Goal: Task Accomplishment & Management: Manage account settings

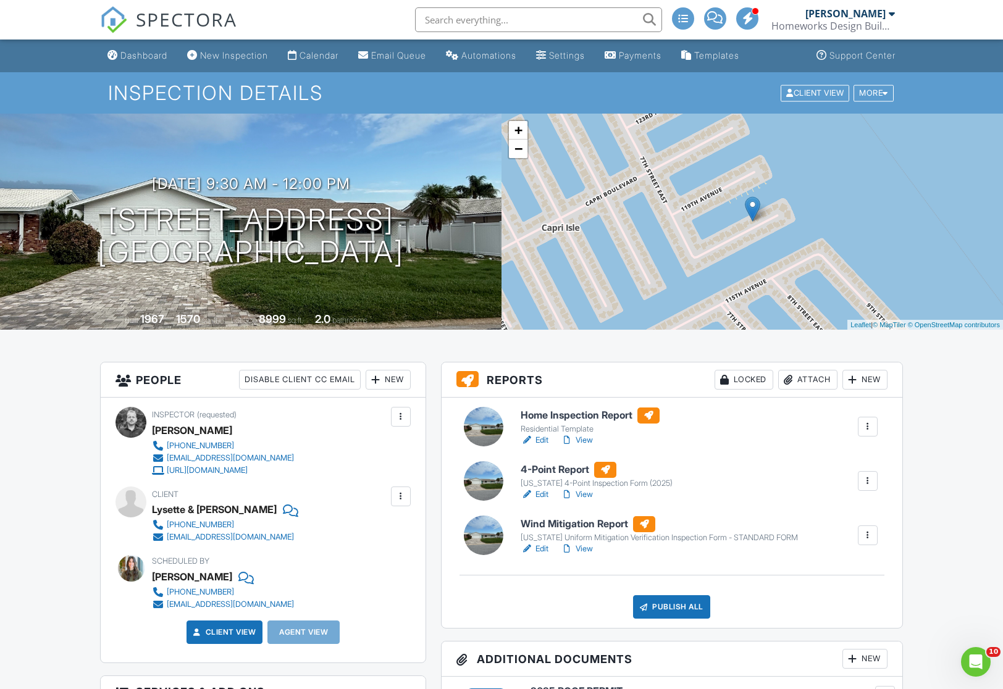
click at [543, 442] on link "Edit" at bounding box center [535, 440] width 28 height 12
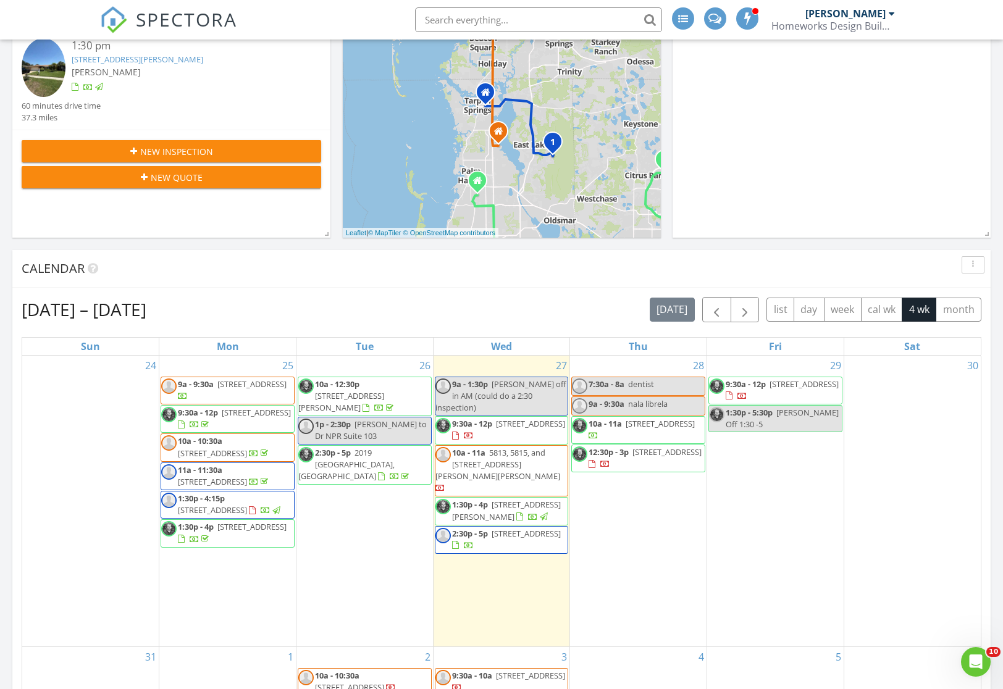
scroll to position [295, 0]
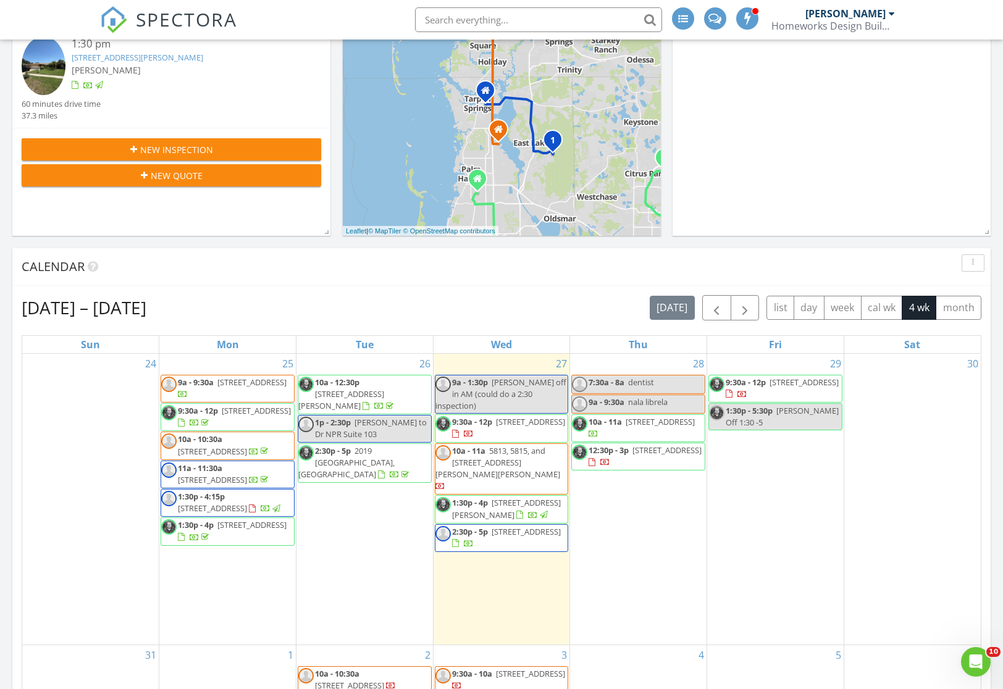
click at [151, 143] on span "New Inspection" at bounding box center [176, 149] width 73 height 13
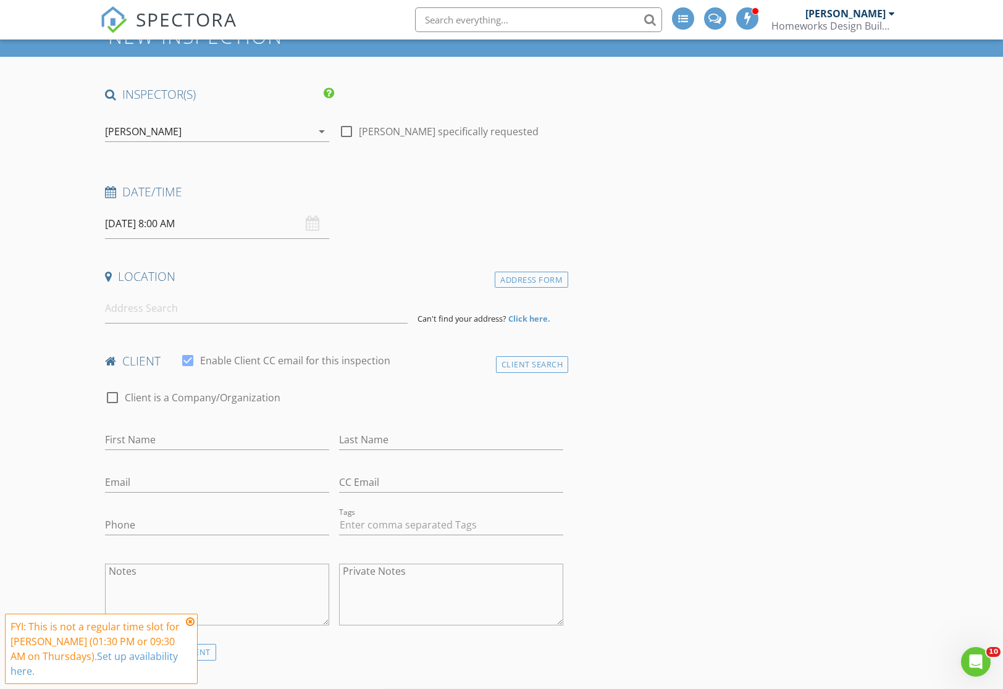
scroll to position [58, 0]
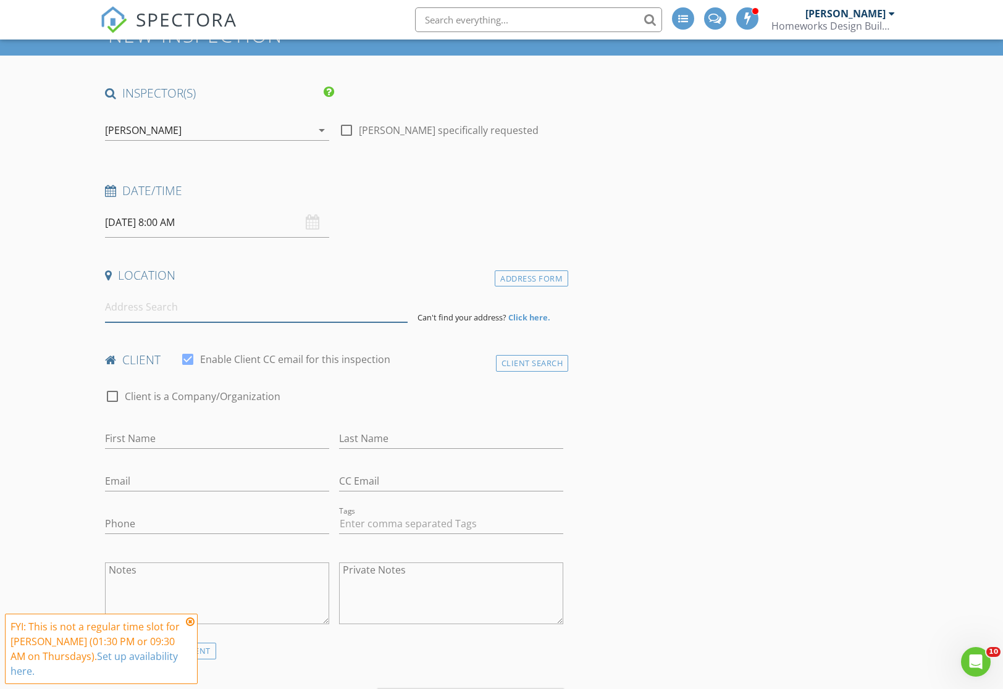
click at [147, 311] on input at bounding box center [256, 307] width 302 height 30
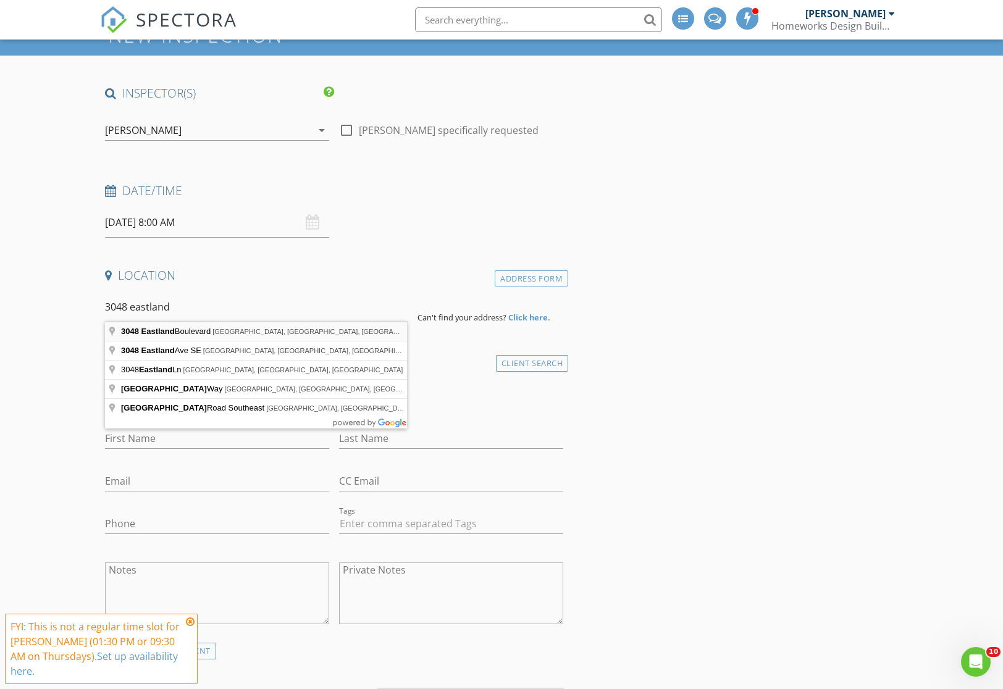
type input "3048 Eastland Boulevard, Clearwater, FL, USA"
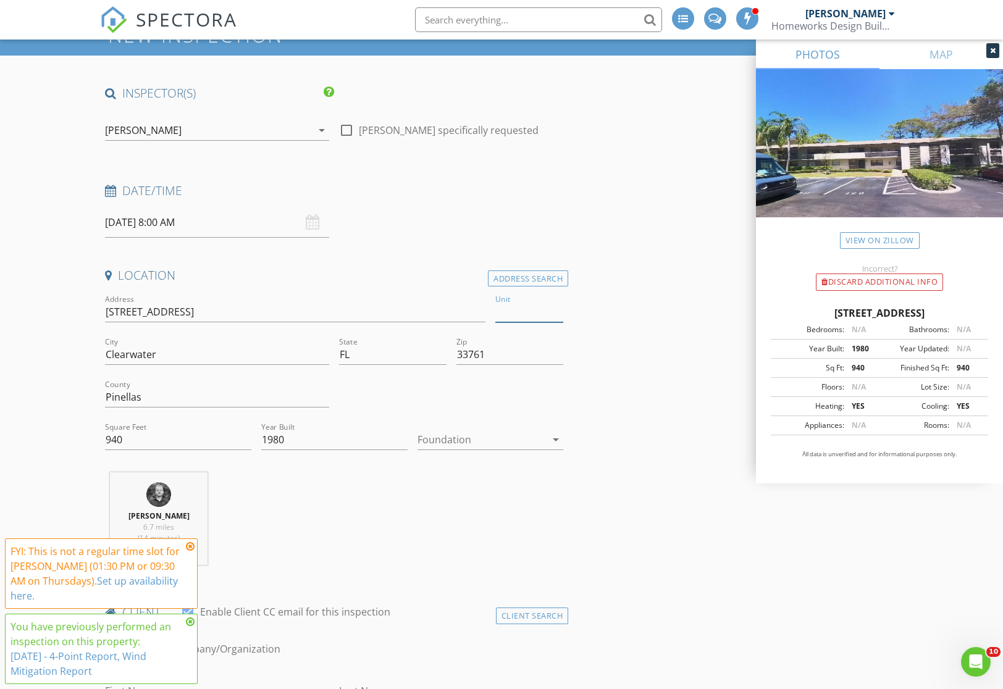
type input "c"
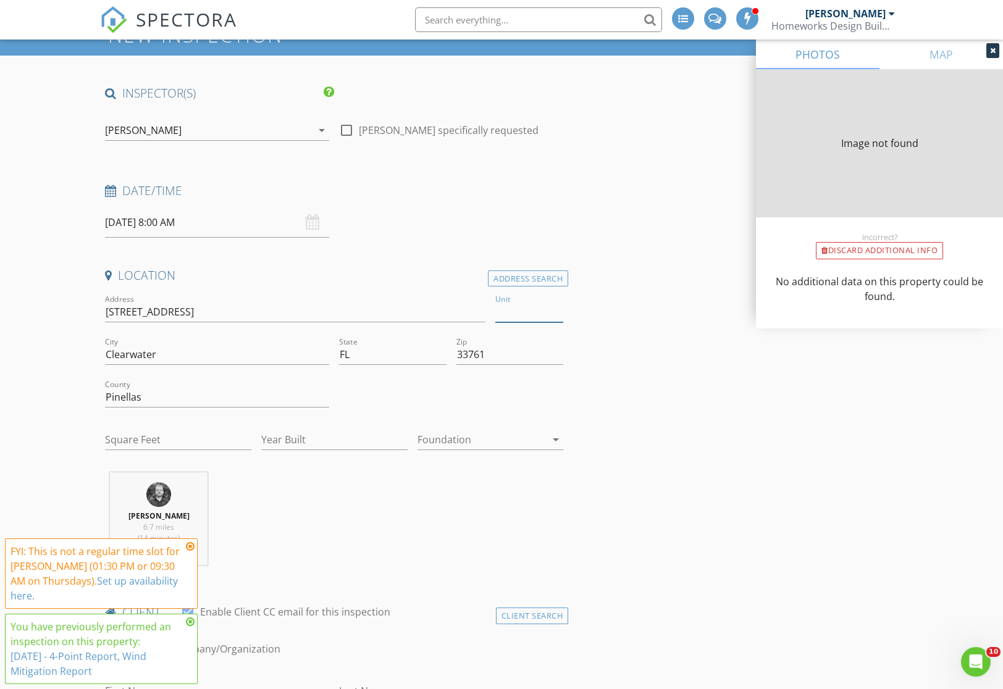
type input "0"
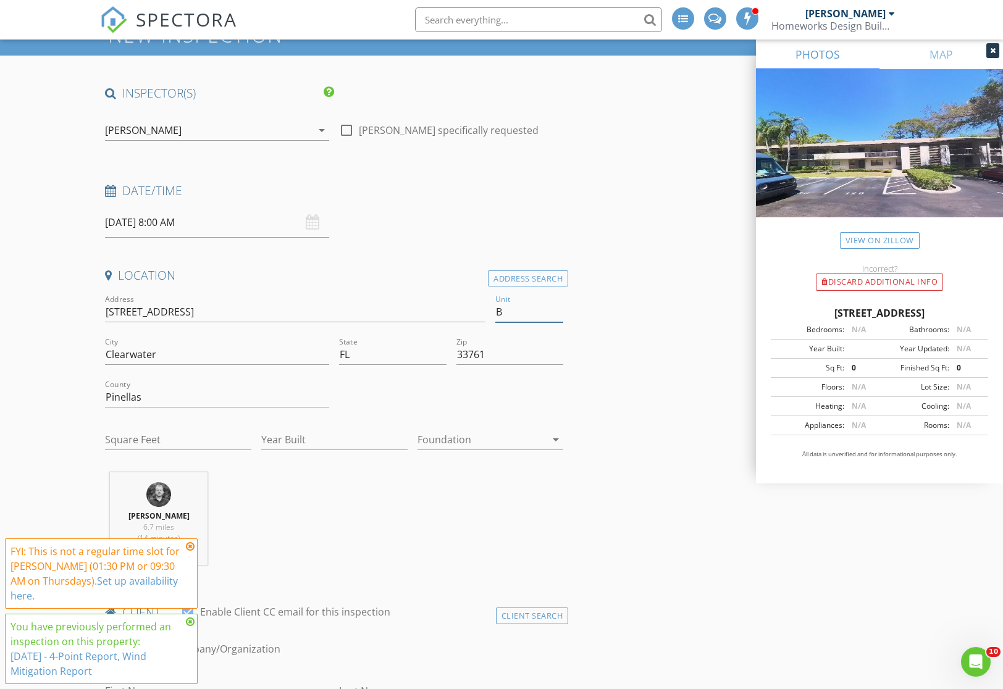
type input "Bu"
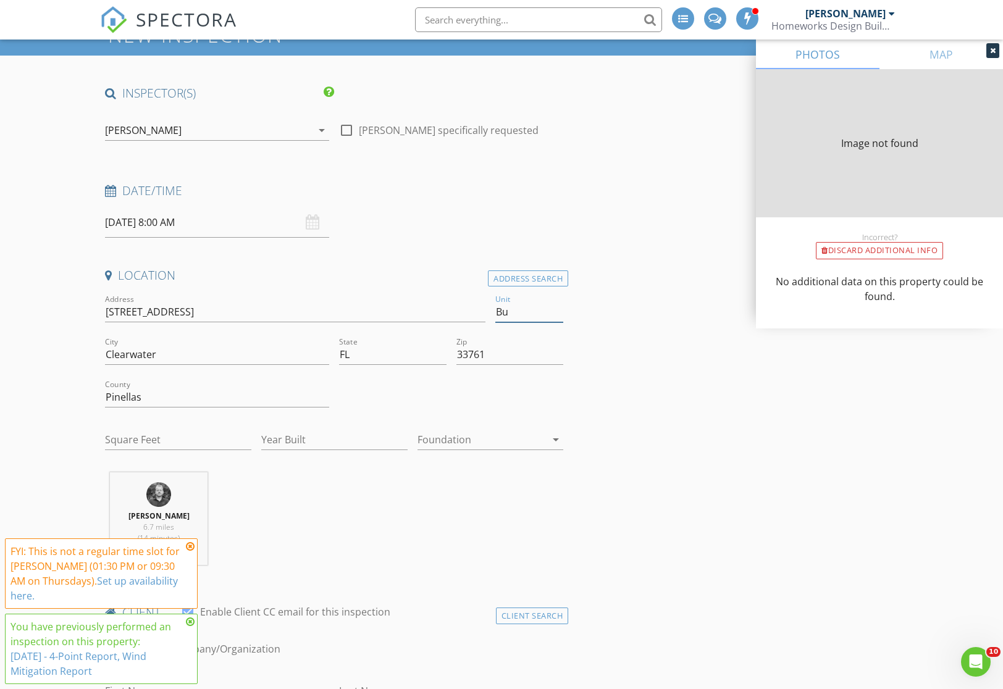
type input "0"
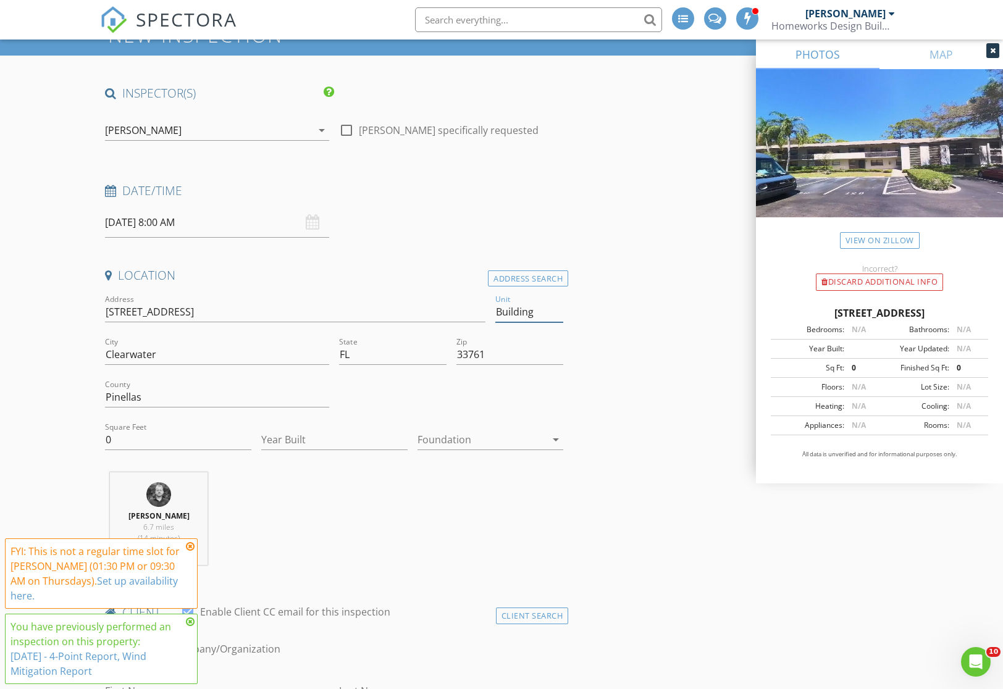
type input "Building C"
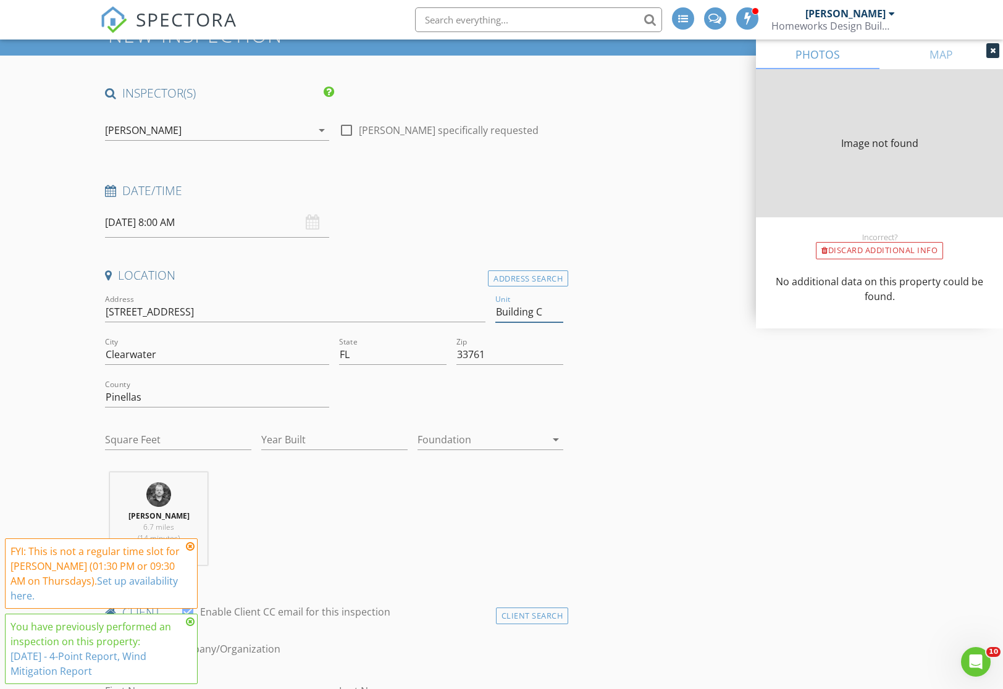
type input "0"
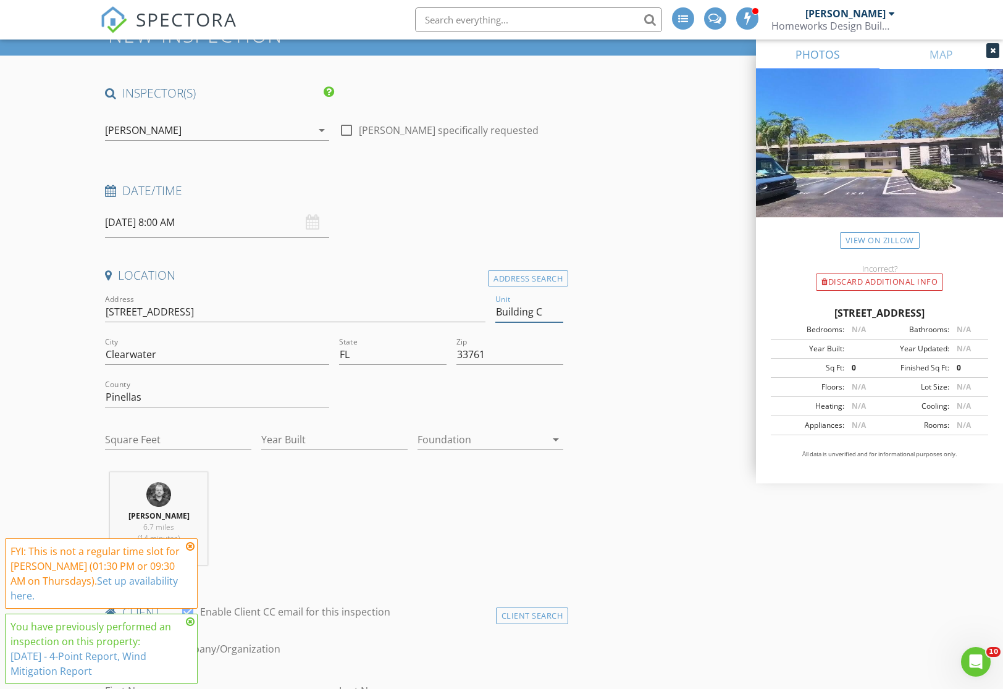
type input "0"
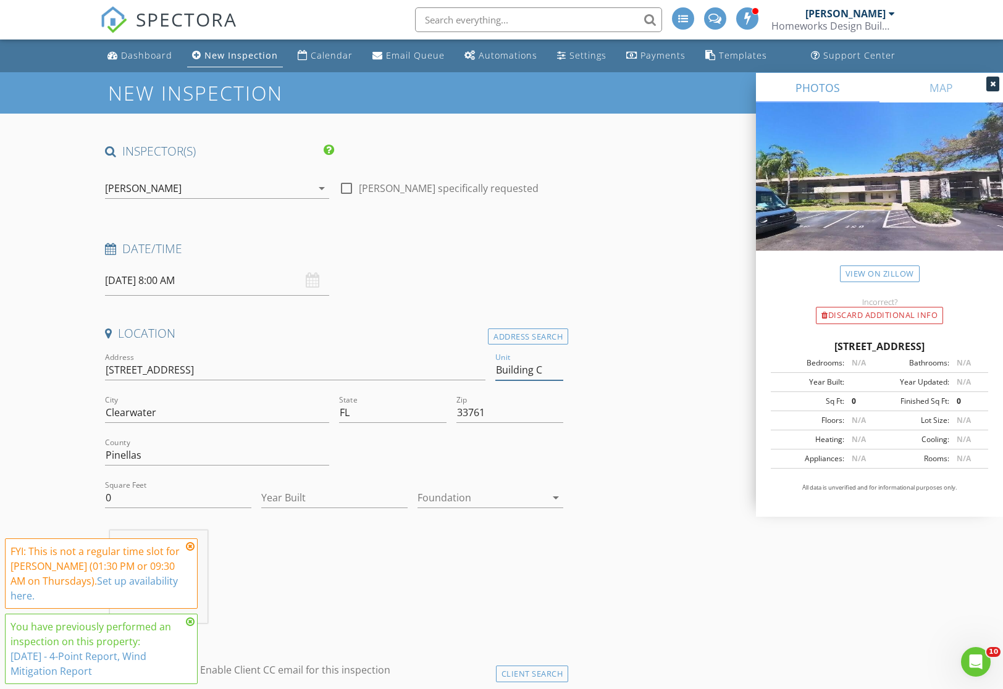
scroll to position [0, 0]
type input "Building C"
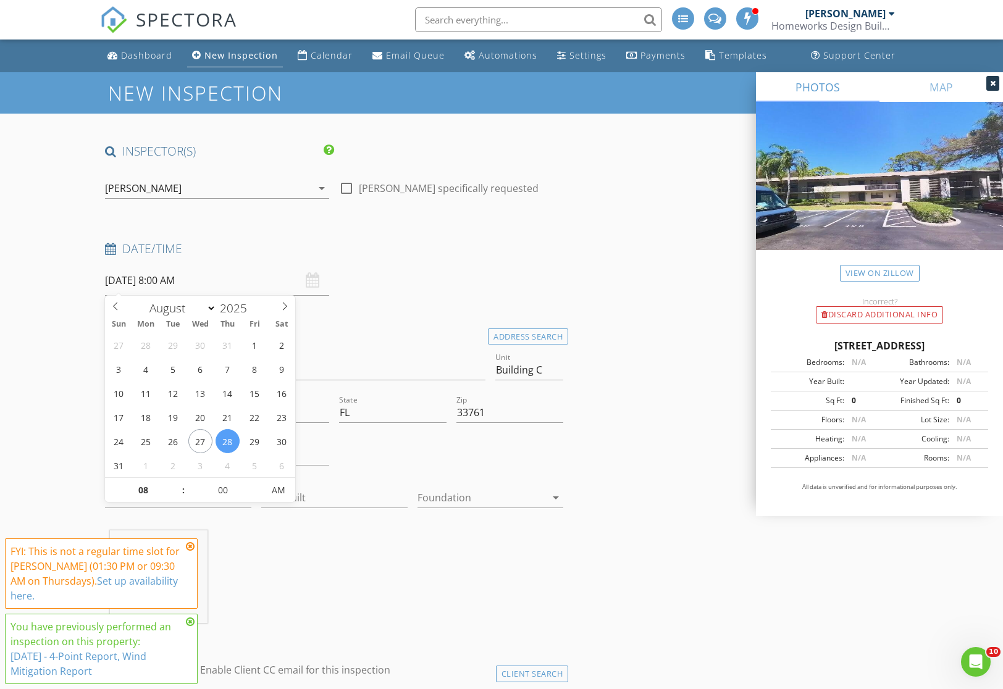
click at [173, 280] on input "08/28/2025 8:00 AM" at bounding box center [217, 281] width 224 height 30
type input "09"
type input "08/28/2025 9:00 AM"
click at [179, 483] on span at bounding box center [177, 484] width 9 height 12
click at [190, 545] on icon at bounding box center [190, 547] width 9 height 10
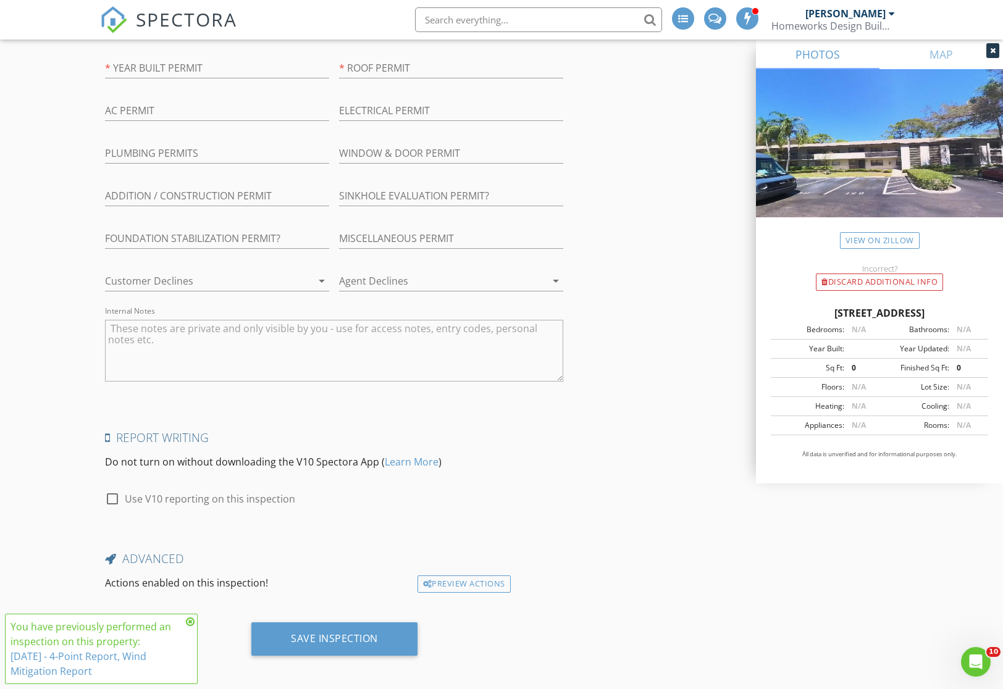
scroll to position [2107, 0]
click at [114, 495] on div at bounding box center [112, 499] width 21 height 21
checkbox input "true"
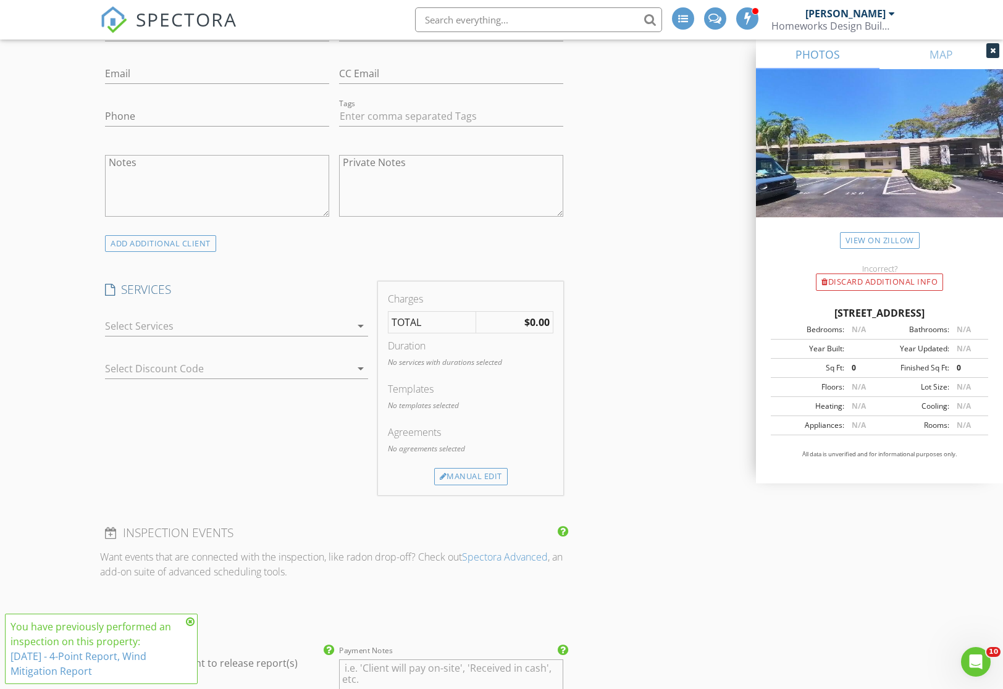
scroll to position [719, 0]
click at [361, 322] on icon "arrow_drop_down" at bounding box center [360, 325] width 15 height 15
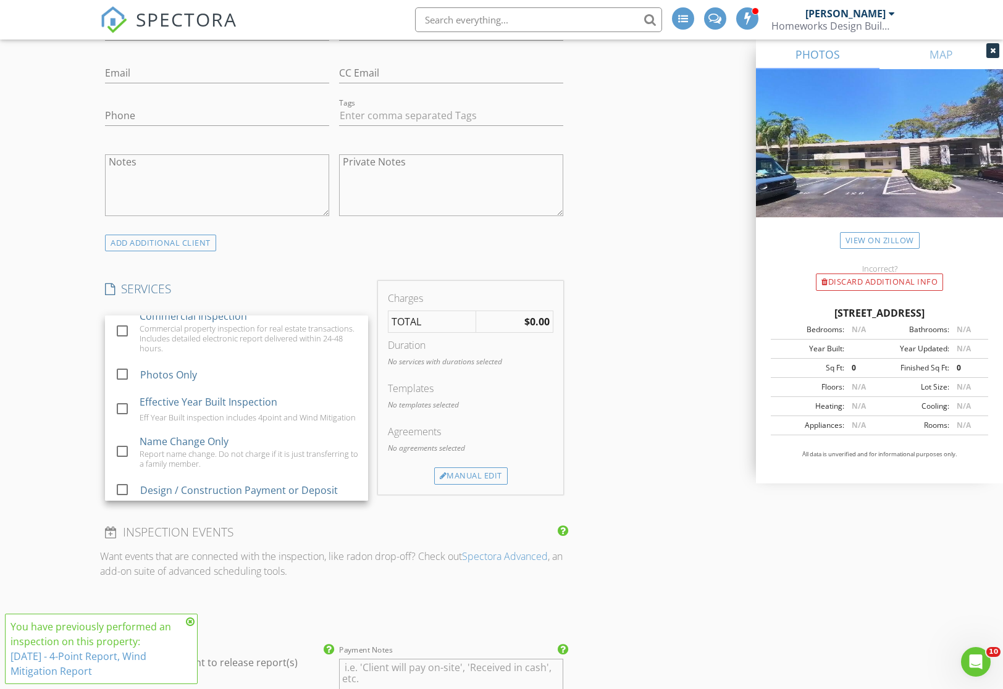
scroll to position [436, 0]
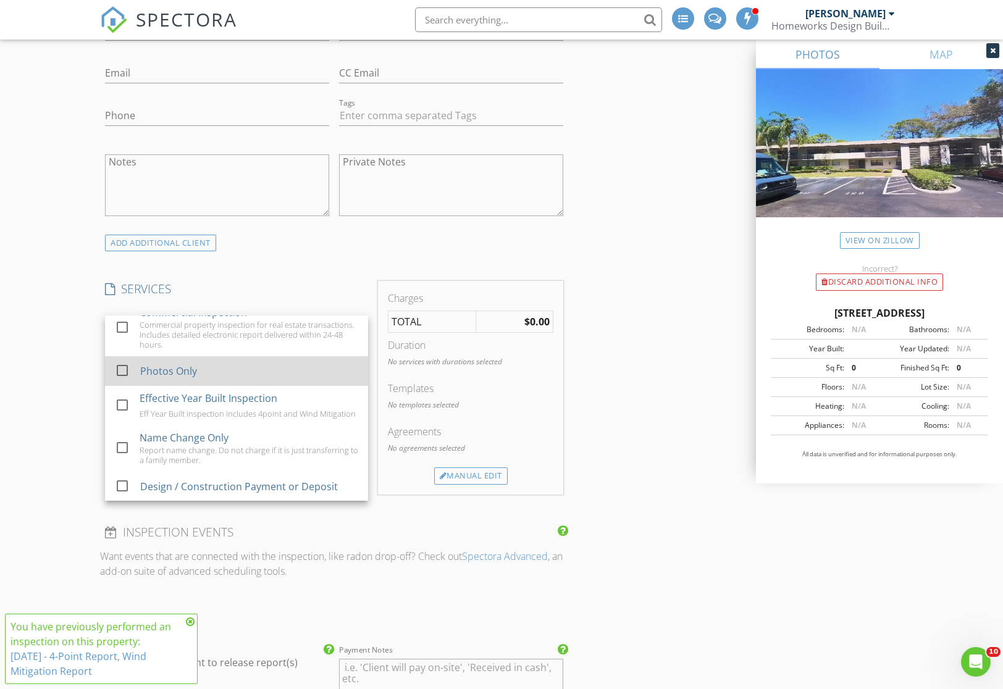
click at [116, 360] on div at bounding box center [122, 370] width 21 height 21
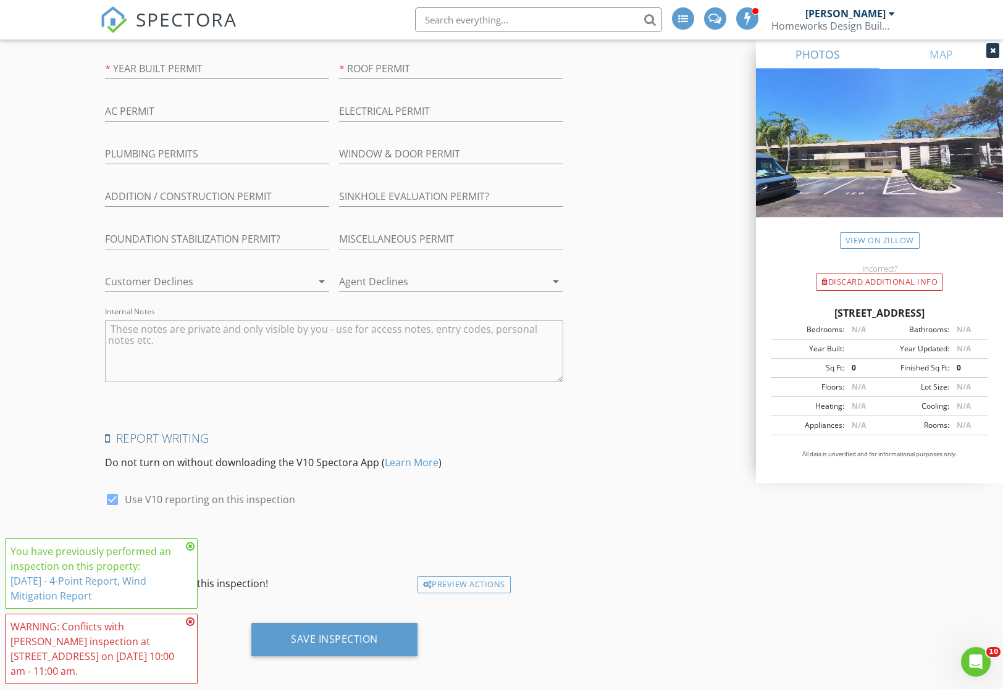
scroll to position [2133, 0]
click at [185, 338] on textarea "Internal Notes" at bounding box center [334, 352] width 458 height 62
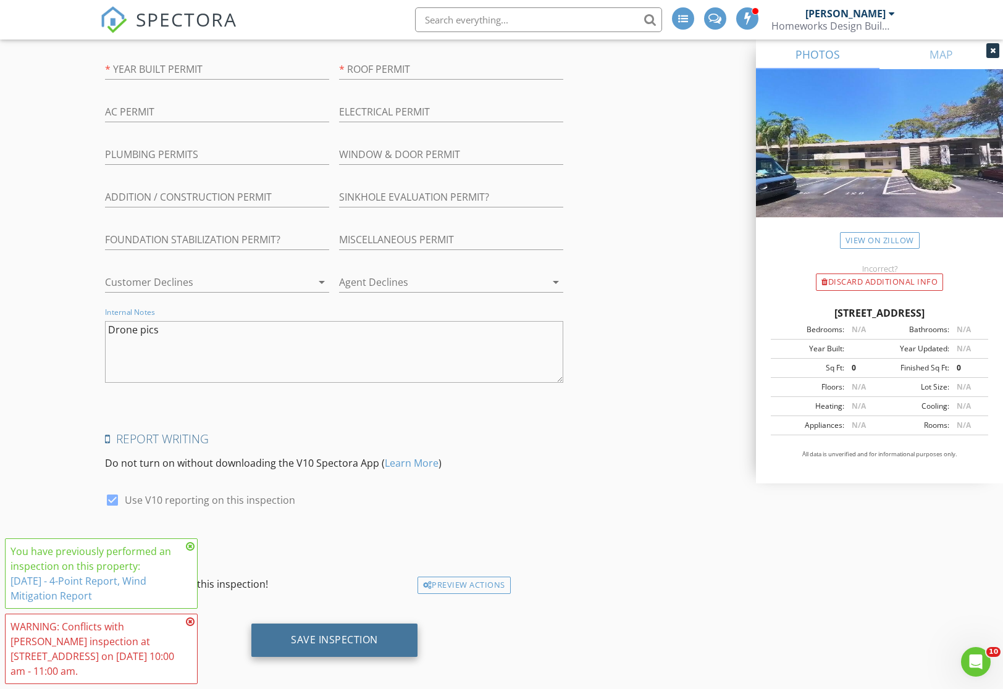
type textarea "Drone pics"
click at [380, 631] on div "Save Inspection" at bounding box center [334, 640] width 166 height 33
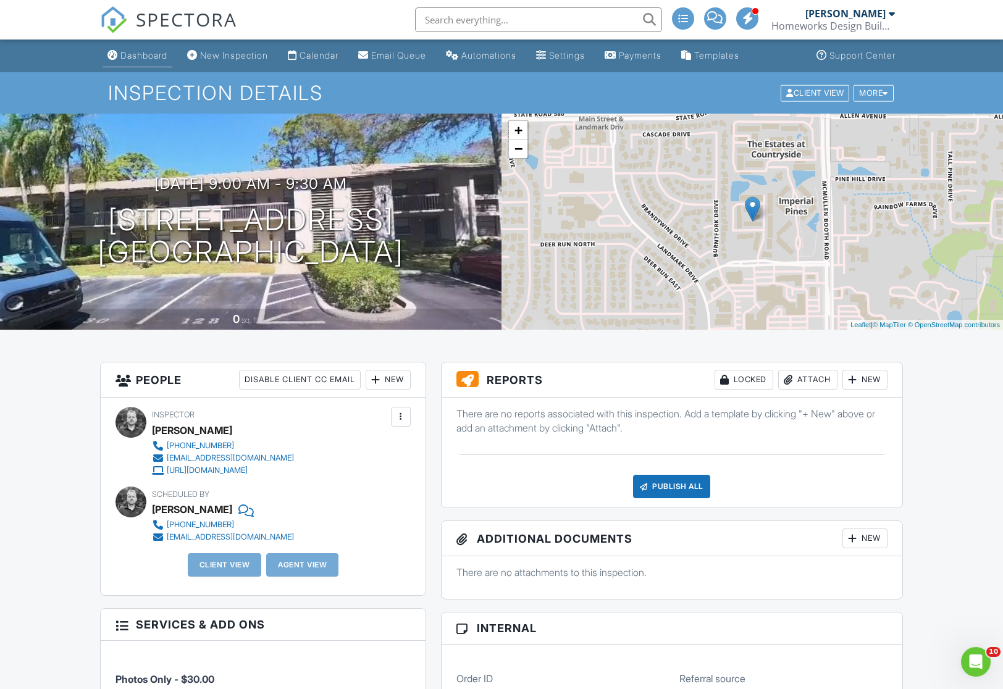
click at [154, 58] on div "Dashboard" at bounding box center [143, 55] width 47 height 10
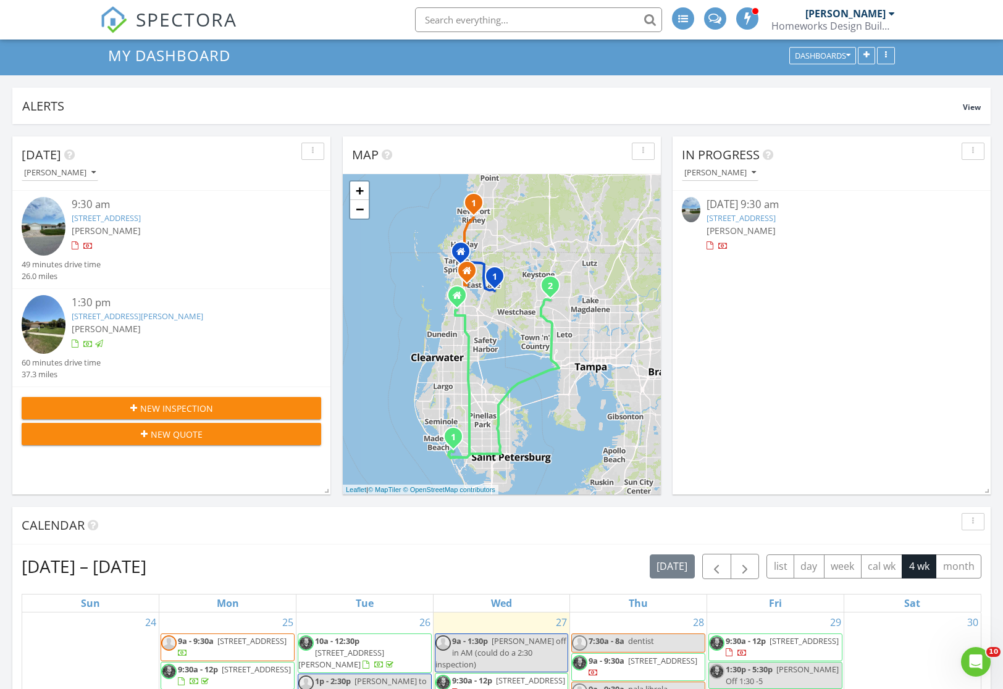
scroll to position [51, 0]
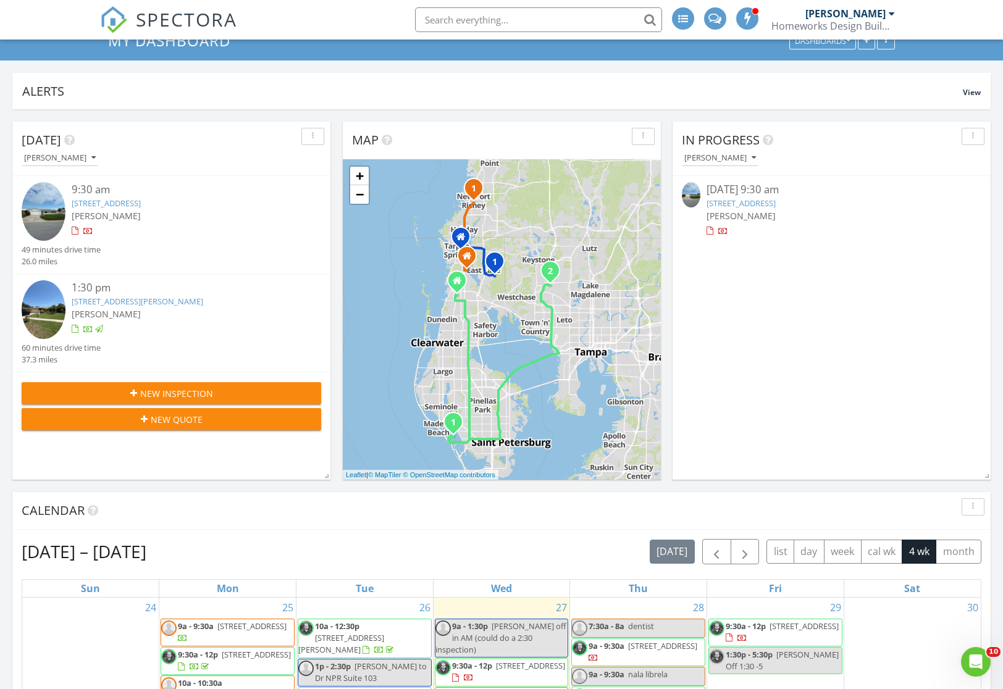
click at [141, 203] on link "790 116th Ave, Treasure Island, FL 33706" at bounding box center [106, 203] width 69 height 11
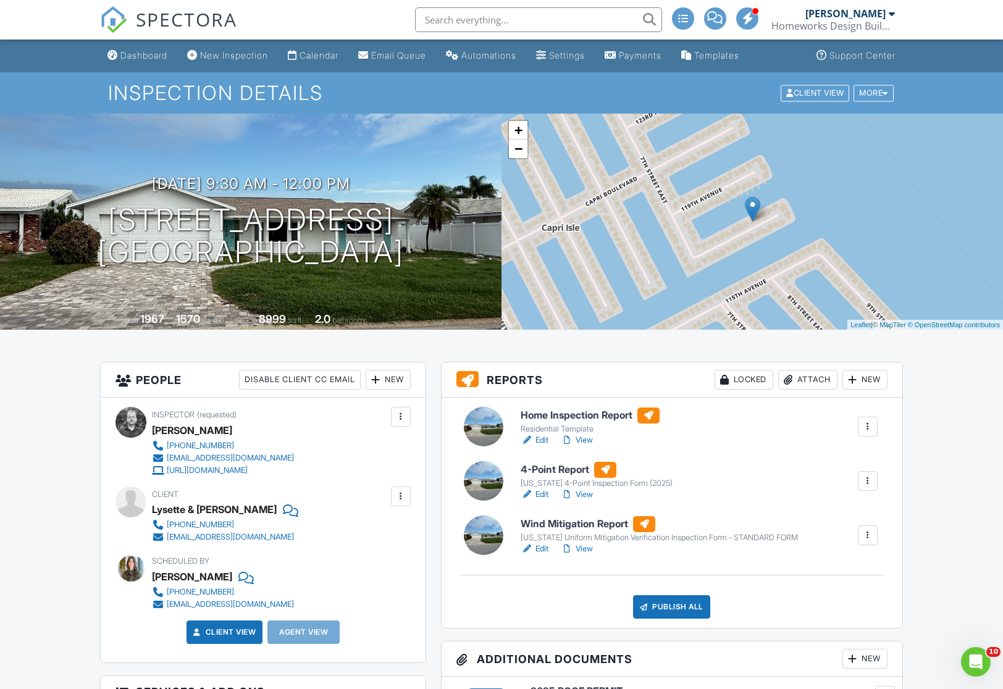
click at [543, 440] on link "Edit" at bounding box center [535, 440] width 28 height 12
click at [587, 441] on link "View" at bounding box center [577, 440] width 32 height 12
click at [587, 440] on link "View" at bounding box center [577, 440] width 32 height 12
click at [543, 495] on link "Edit" at bounding box center [535, 495] width 28 height 12
click at [546, 549] on link "Edit" at bounding box center [535, 549] width 28 height 12
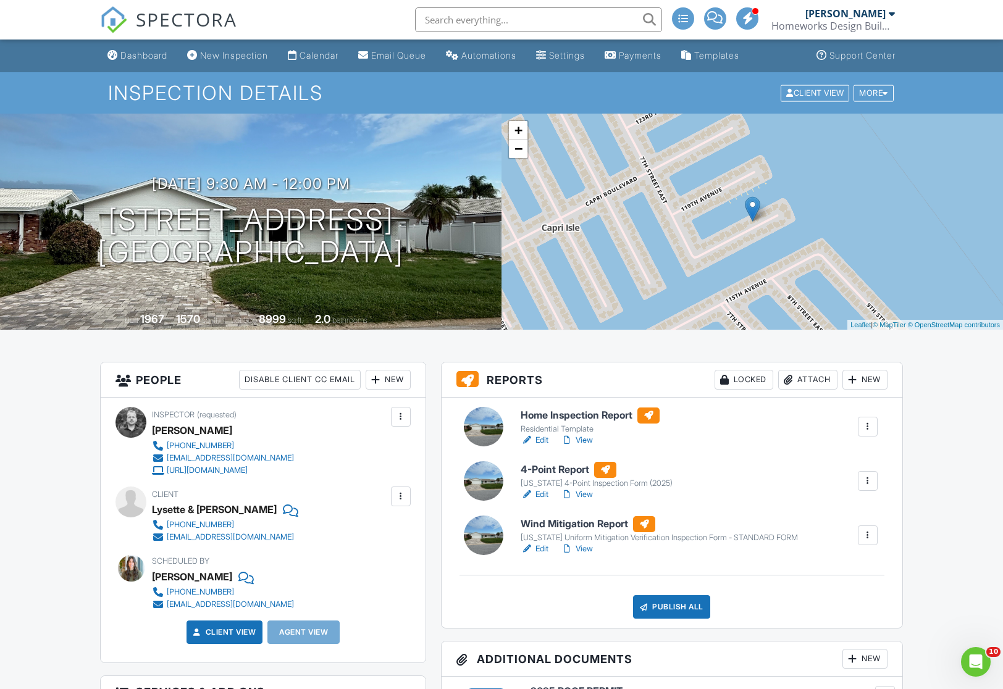
click at [585, 493] on link "View" at bounding box center [577, 495] width 32 height 12
click at [541, 495] on link "Edit" at bounding box center [535, 495] width 28 height 12
click at [586, 551] on link "View" at bounding box center [577, 549] width 32 height 12
click at [692, 605] on div "Publish All" at bounding box center [671, 606] width 77 height 23
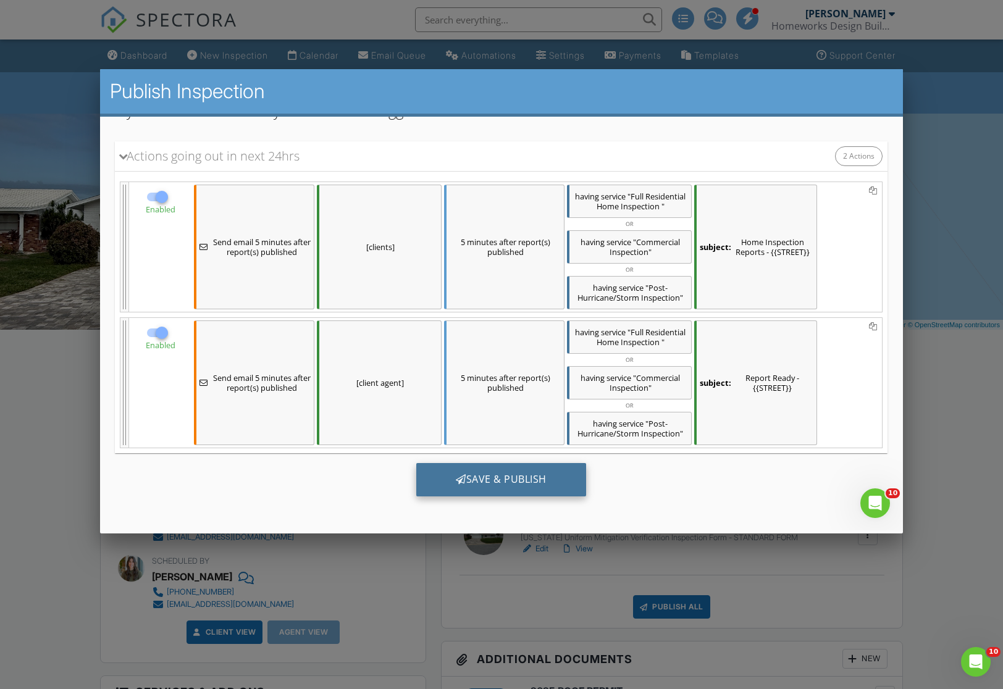
scroll to position [183, 0]
click at [501, 478] on div "Save & Publish" at bounding box center [501, 479] width 170 height 33
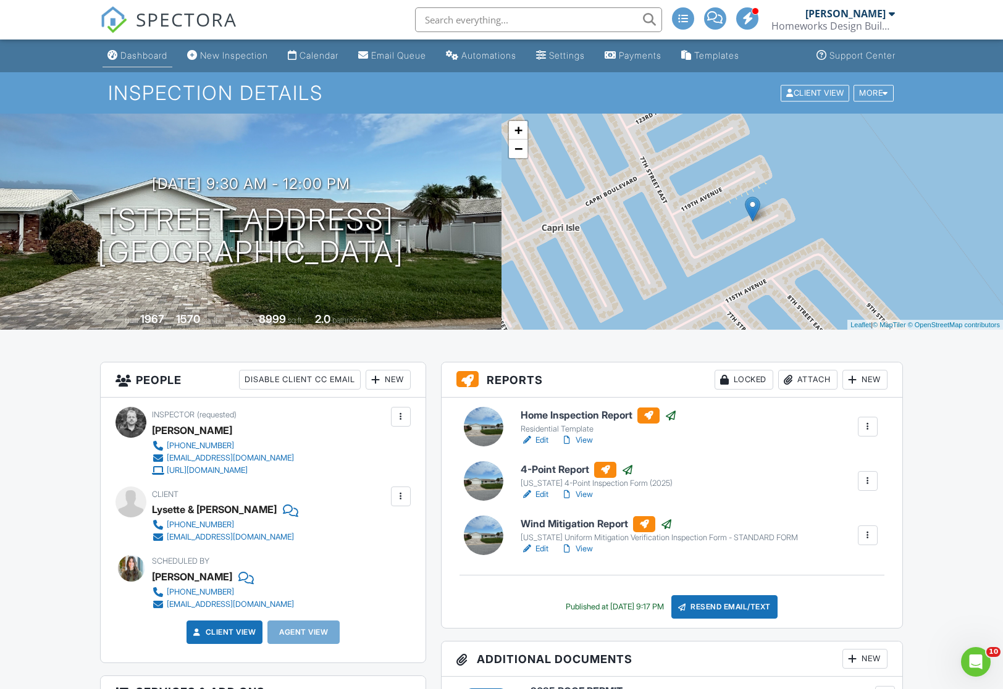
click at [149, 56] on div "Dashboard" at bounding box center [143, 55] width 47 height 10
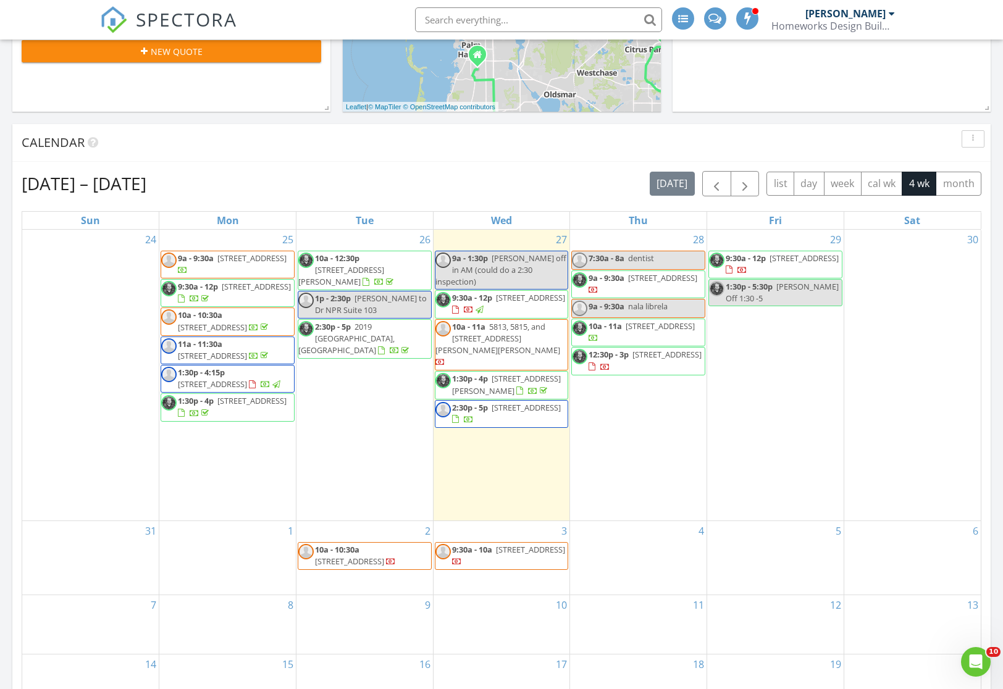
scroll to position [422, 0]
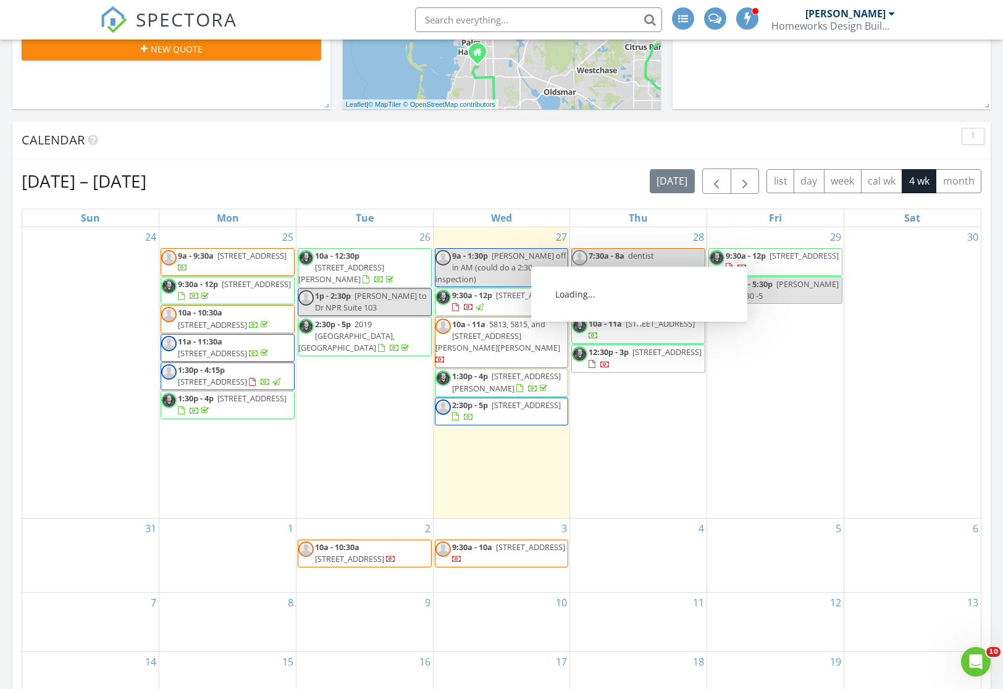
click at [626, 329] on span "[STREET_ADDRESS]" at bounding box center [660, 323] width 69 height 11
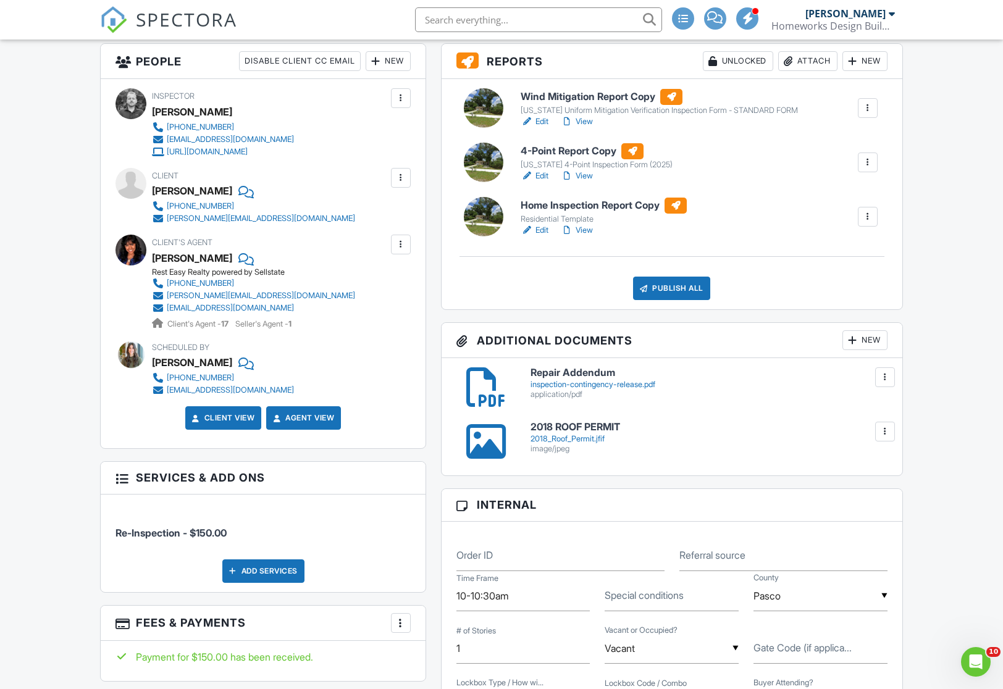
scroll to position [322, 0]
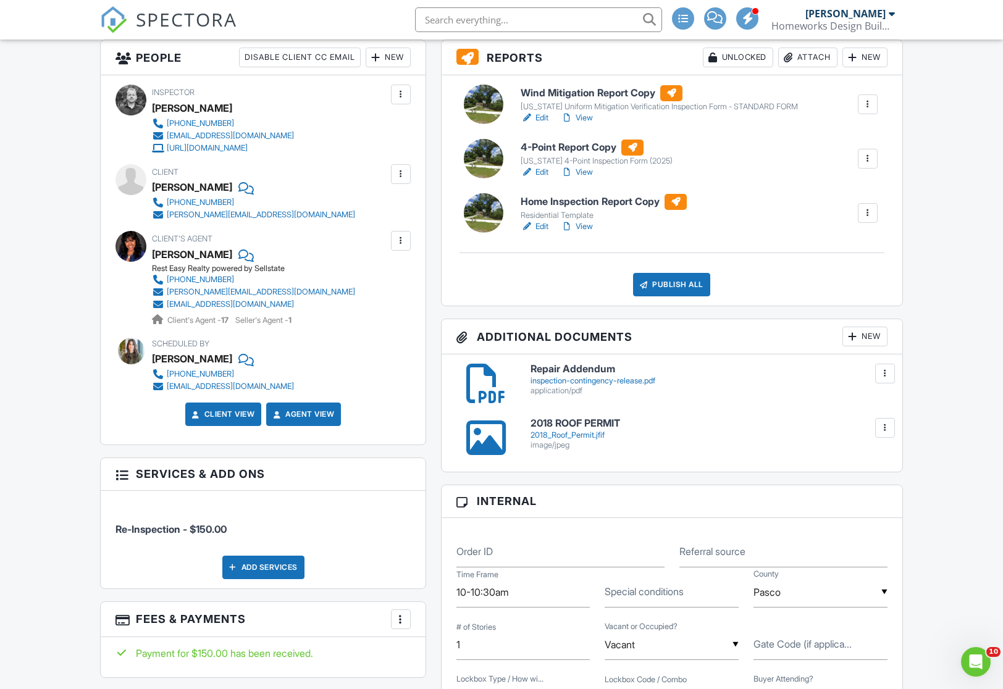
click at [585, 380] on div "inspection-contingency-release.pdf" at bounding box center [709, 381] width 357 height 10
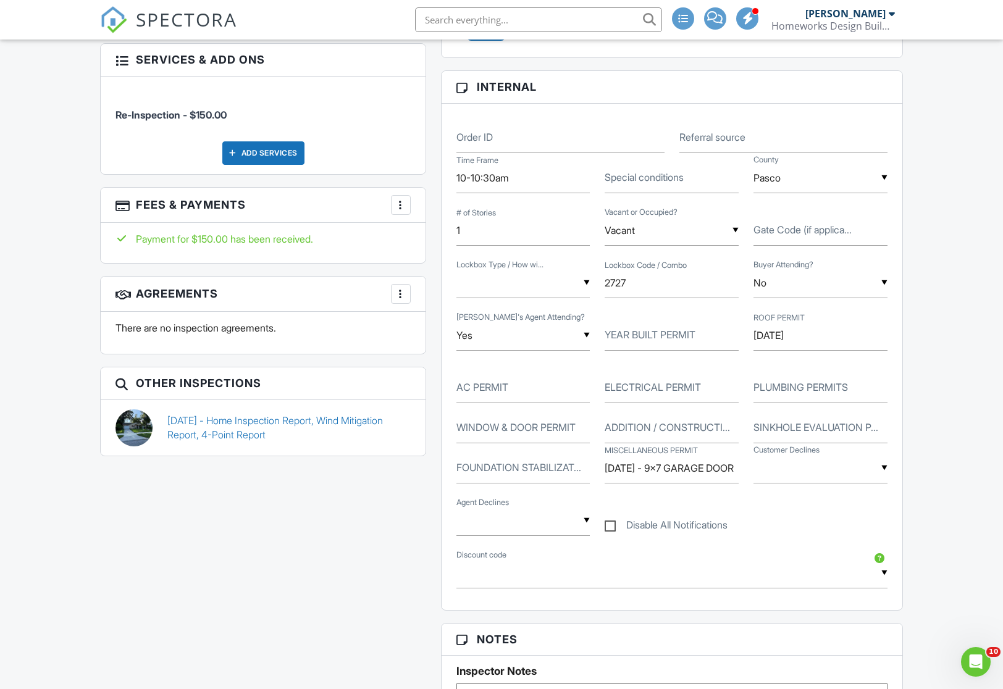
scroll to position [742, 0]
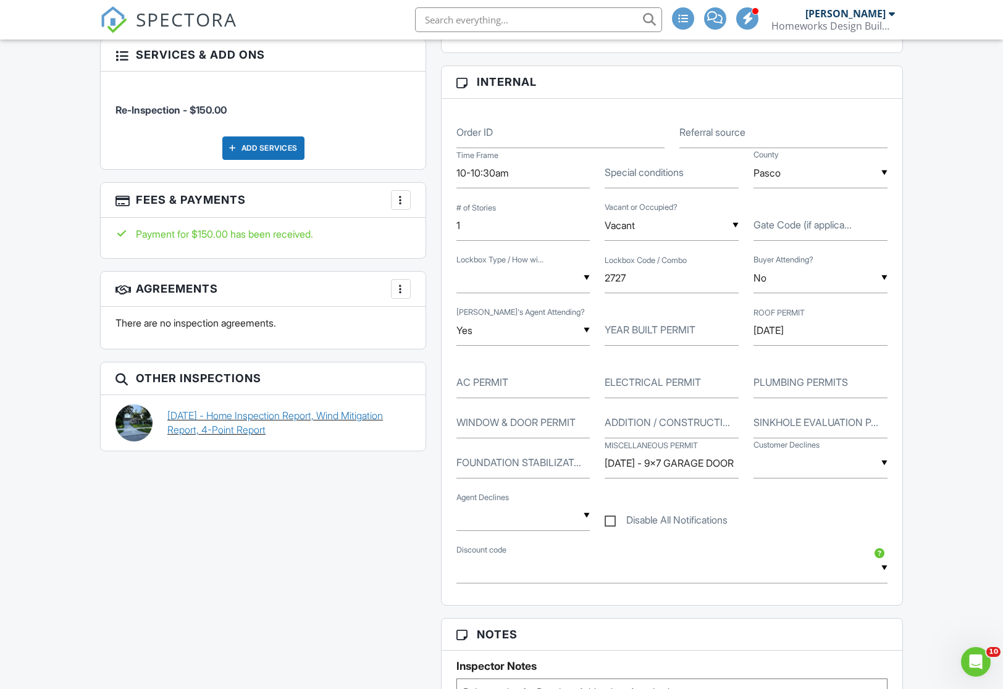
click at [274, 419] on link "[DATE] - Home Inspection Report, Wind Mitigation Report, 4-Point Report" at bounding box center [288, 423] width 243 height 28
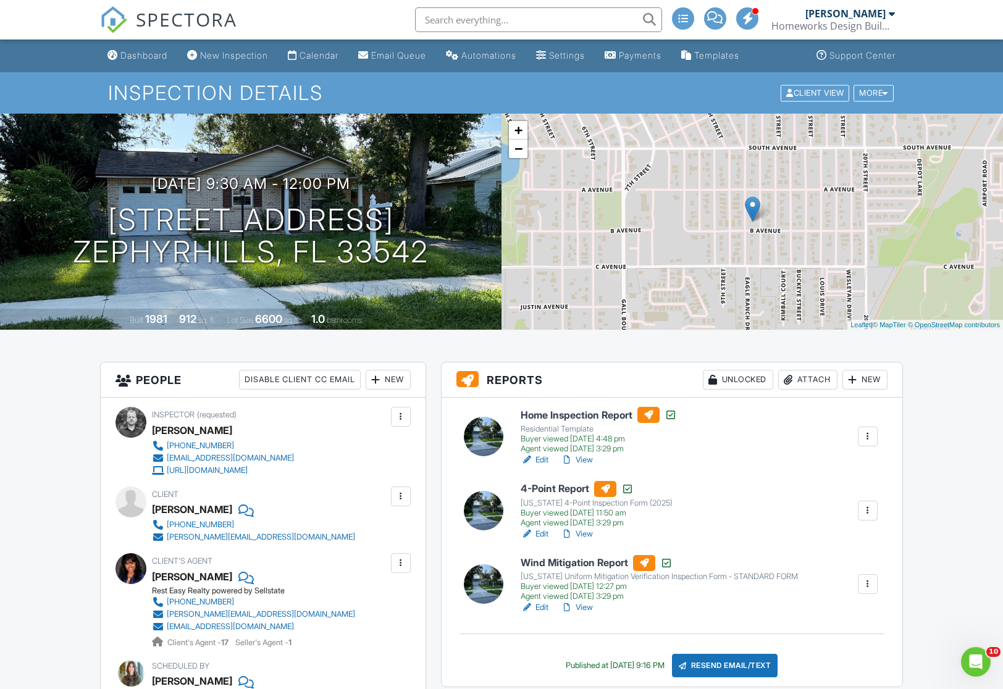
click at [870, 436] on div at bounding box center [868, 436] width 12 height 12
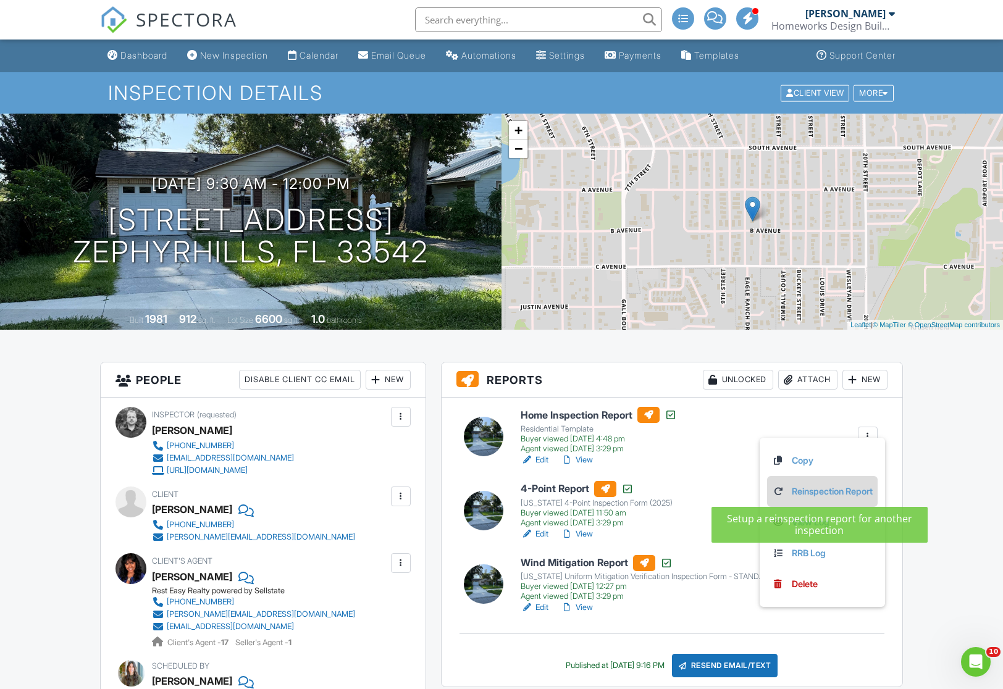
click at [845, 490] on link "Reinspection Report" at bounding box center [822, 492] width 101 height 14
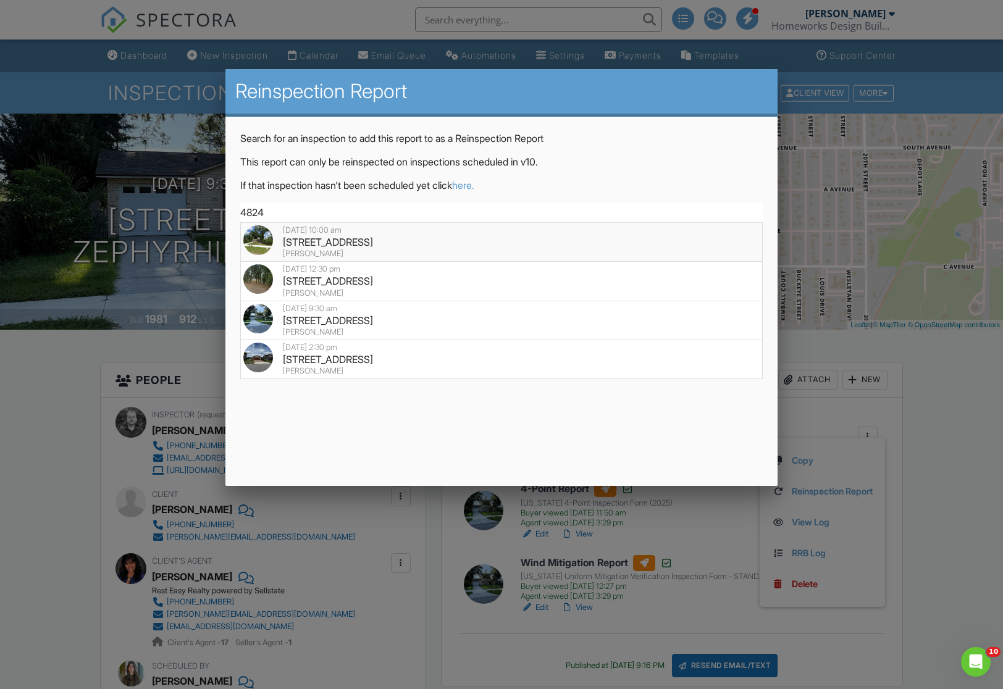
click at [366, 241] on div "4824 16th St, Zephyrhills, FL 33542" at bounding box center [501, 242] width 516 height 14
type input "4824 16th St, Zephyrhills, FL 33542"
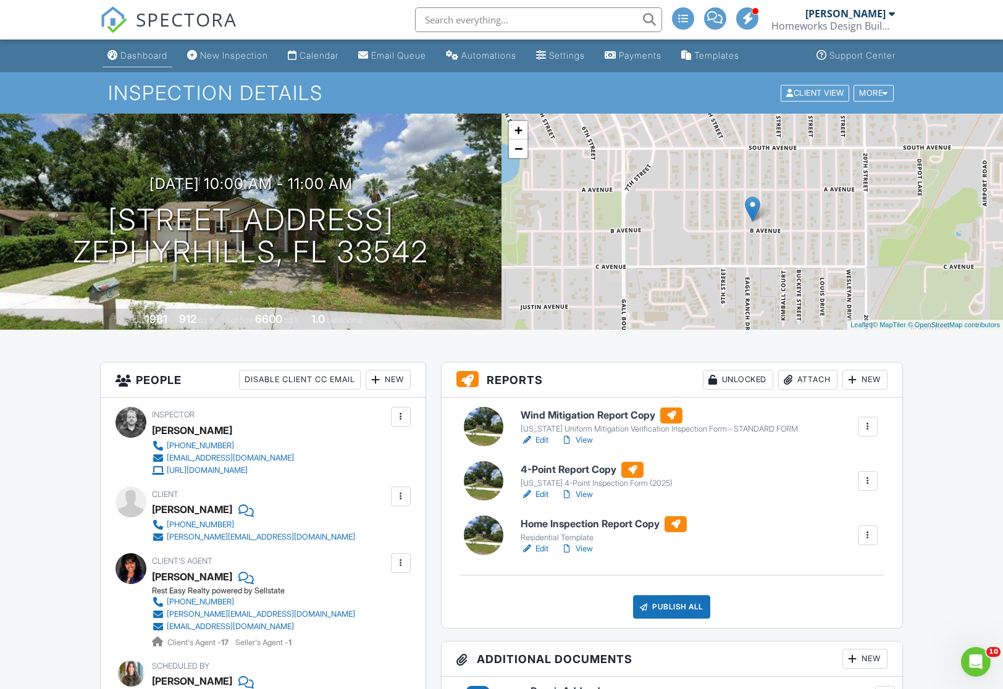
click at [138, 54] on div "Dashboard" at bounding box center [143, 55] width 47 height 10
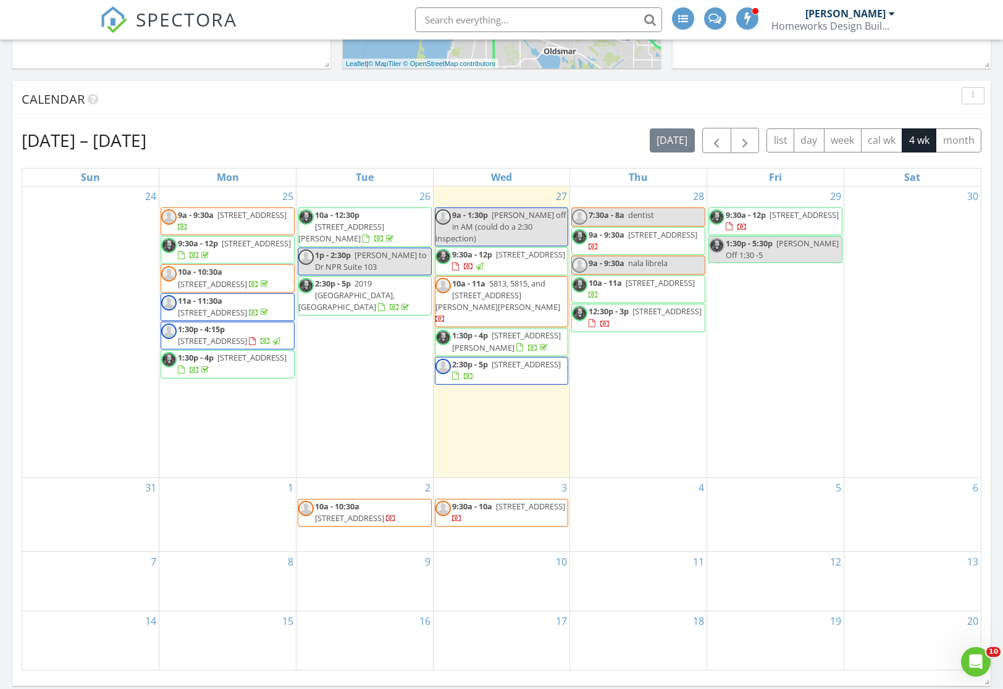
scroll to position [423, 0]
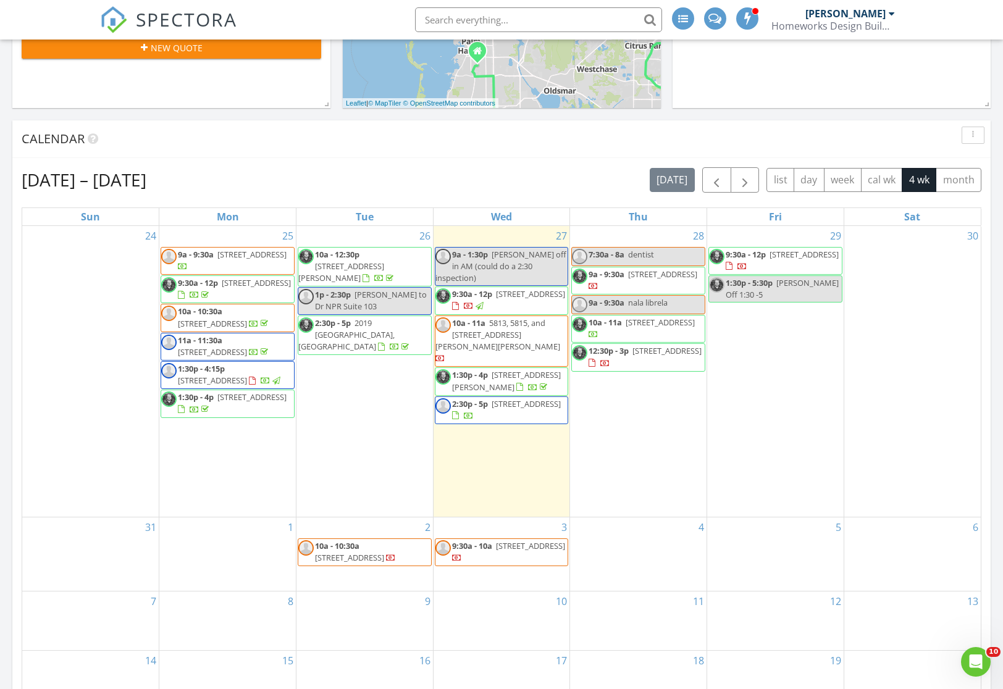
click at [613, 328] on span "10a - 11a" at bounding box center [605, 322] width 33 height 11
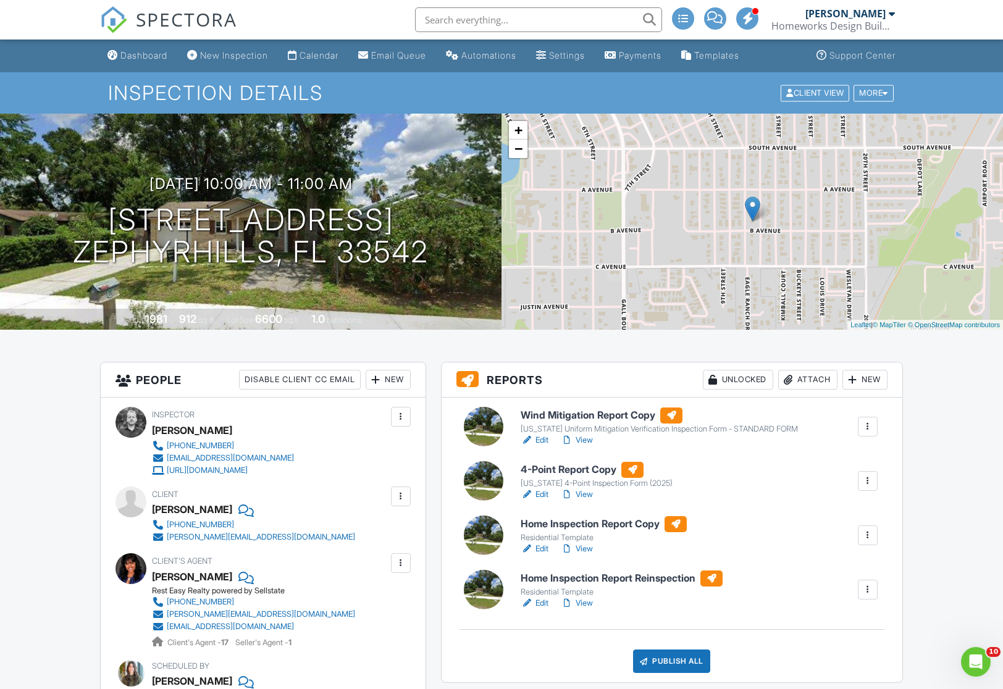
click at [545, 602] on link "Edit" at bounding box center [535, 603] width 28 height 12
click at [586, 494] on link "View" at bounding box center [577, 495] width 32 height 12
